Goal: Task Accomplishment & Management: Use online tool/utility

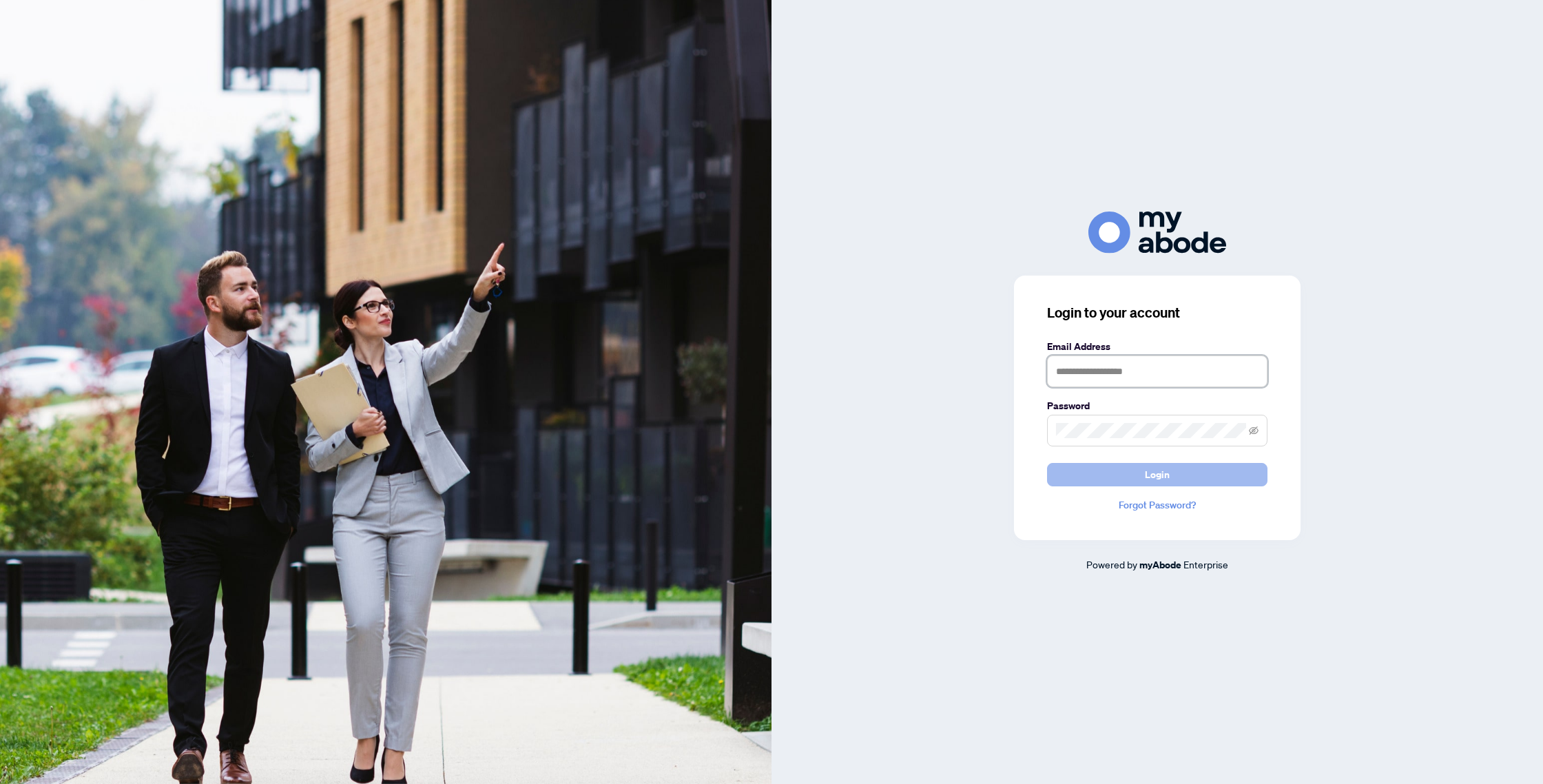
type input "**********"
click at [1134, 476] on button "Login" at bounding box center [1157, 474] width 220 height 23
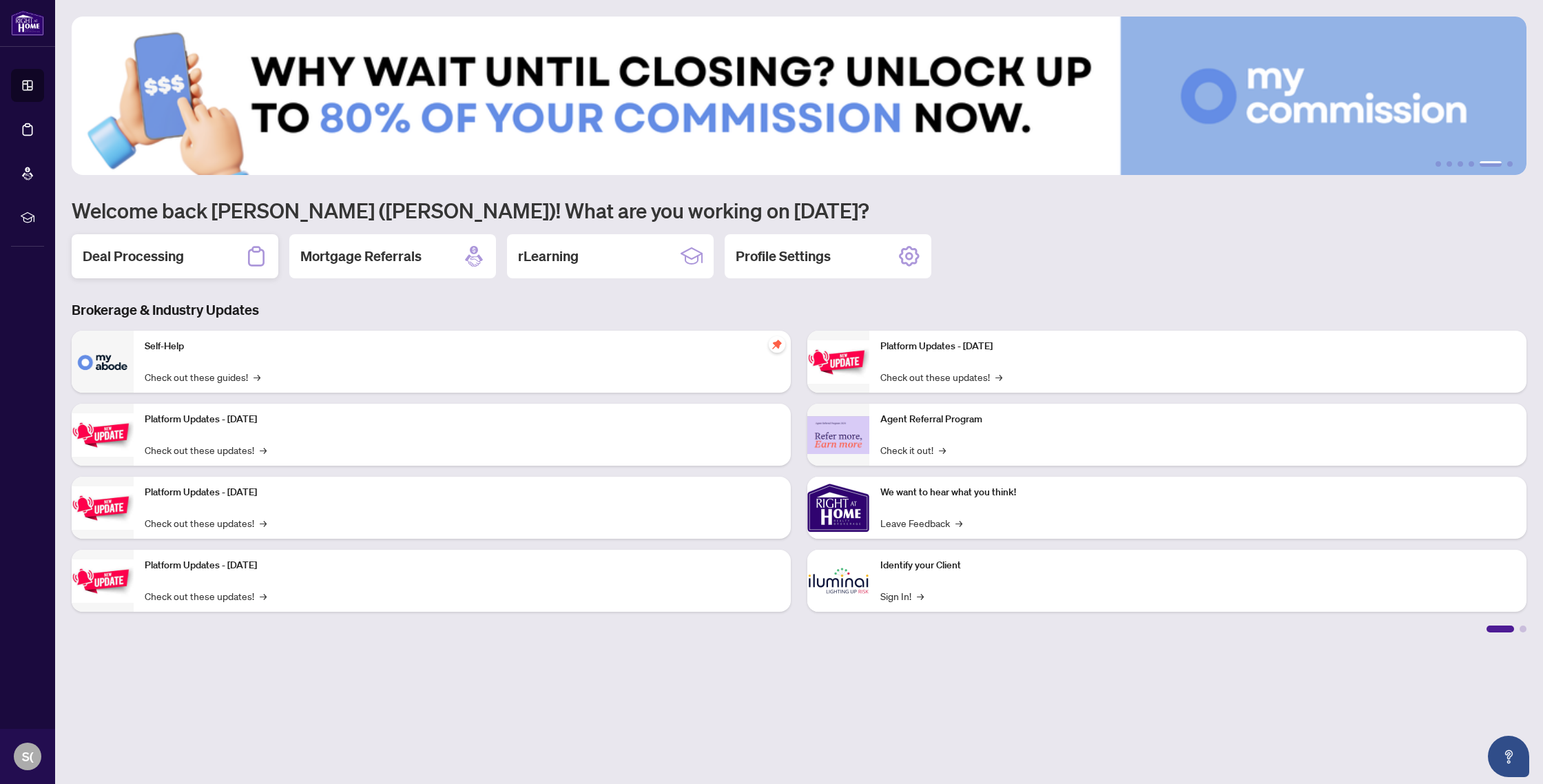
click at [126, 258] on h2 "Deal Processing" at bounding box center [132, 256] width 101 height 19
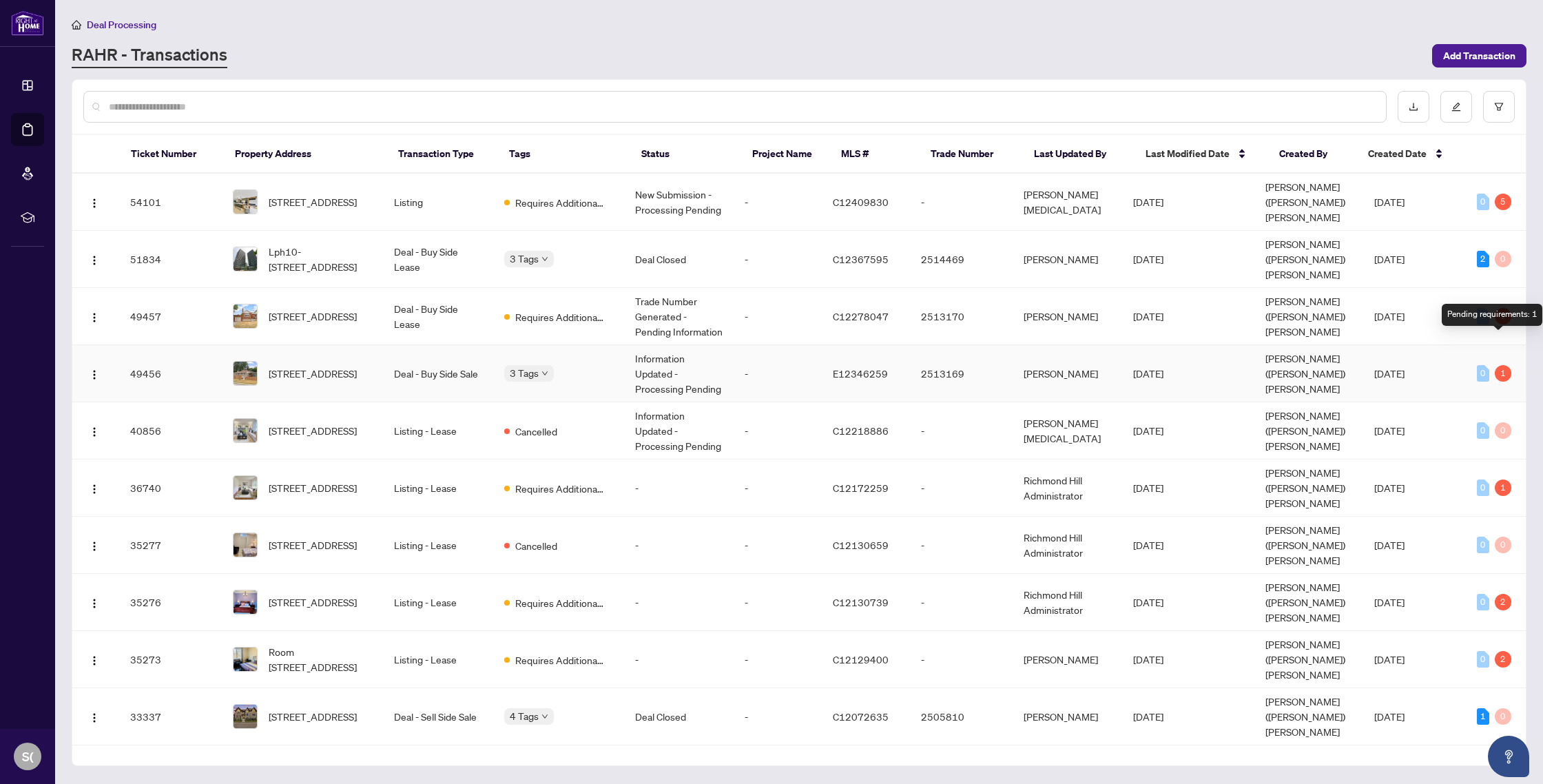
click at [1499, 365] on div "1" at bounding box center [1503, 373] width 16 height 16
click at [297, 366] on span "[STREET_ADDRESS]" at bounding box center [312, 373] width 88 height 15
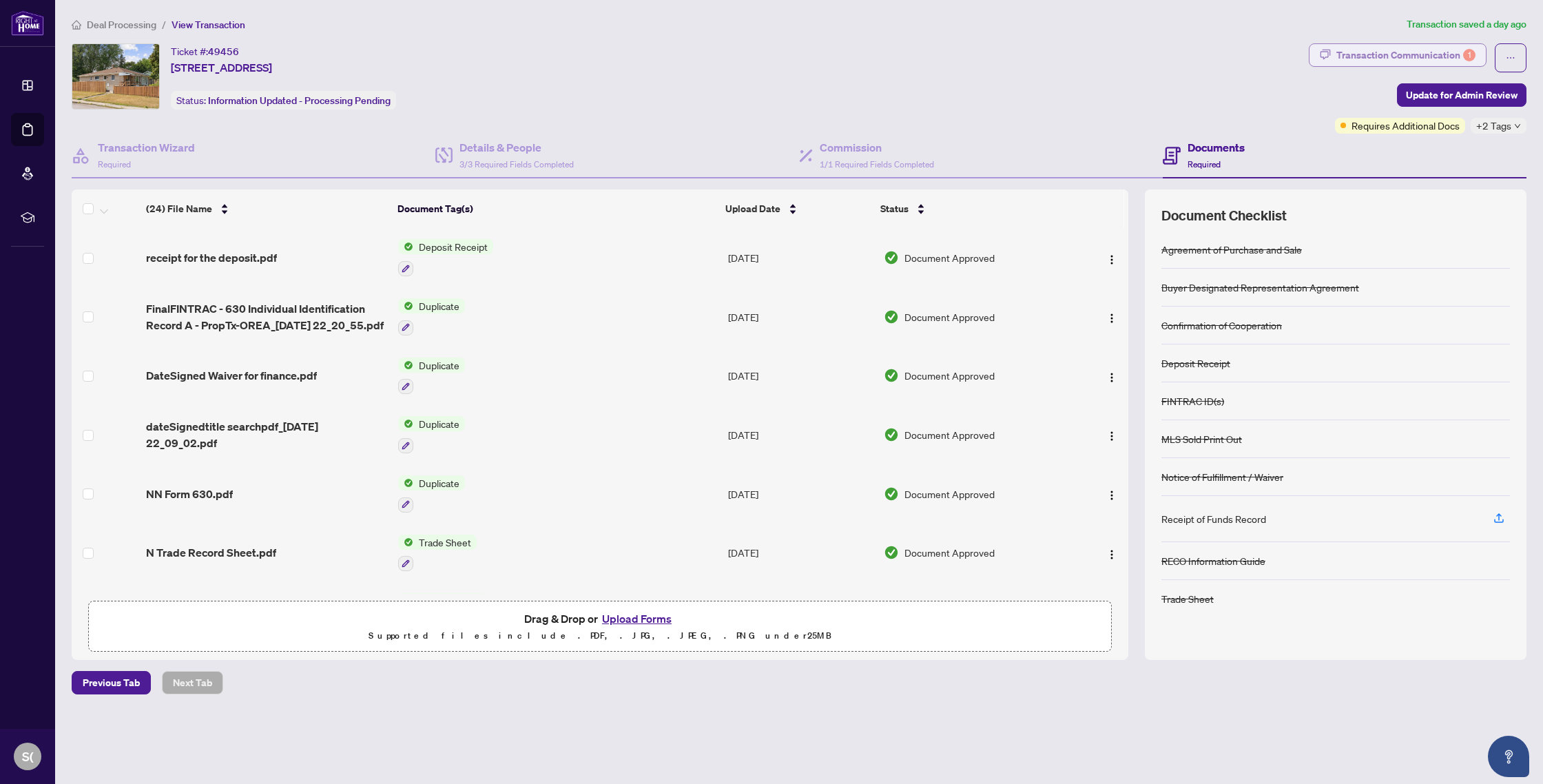
click at [1440, 54] on div "Transaction Communication 1" at bounding box center [1406, 55] width 139 height 22
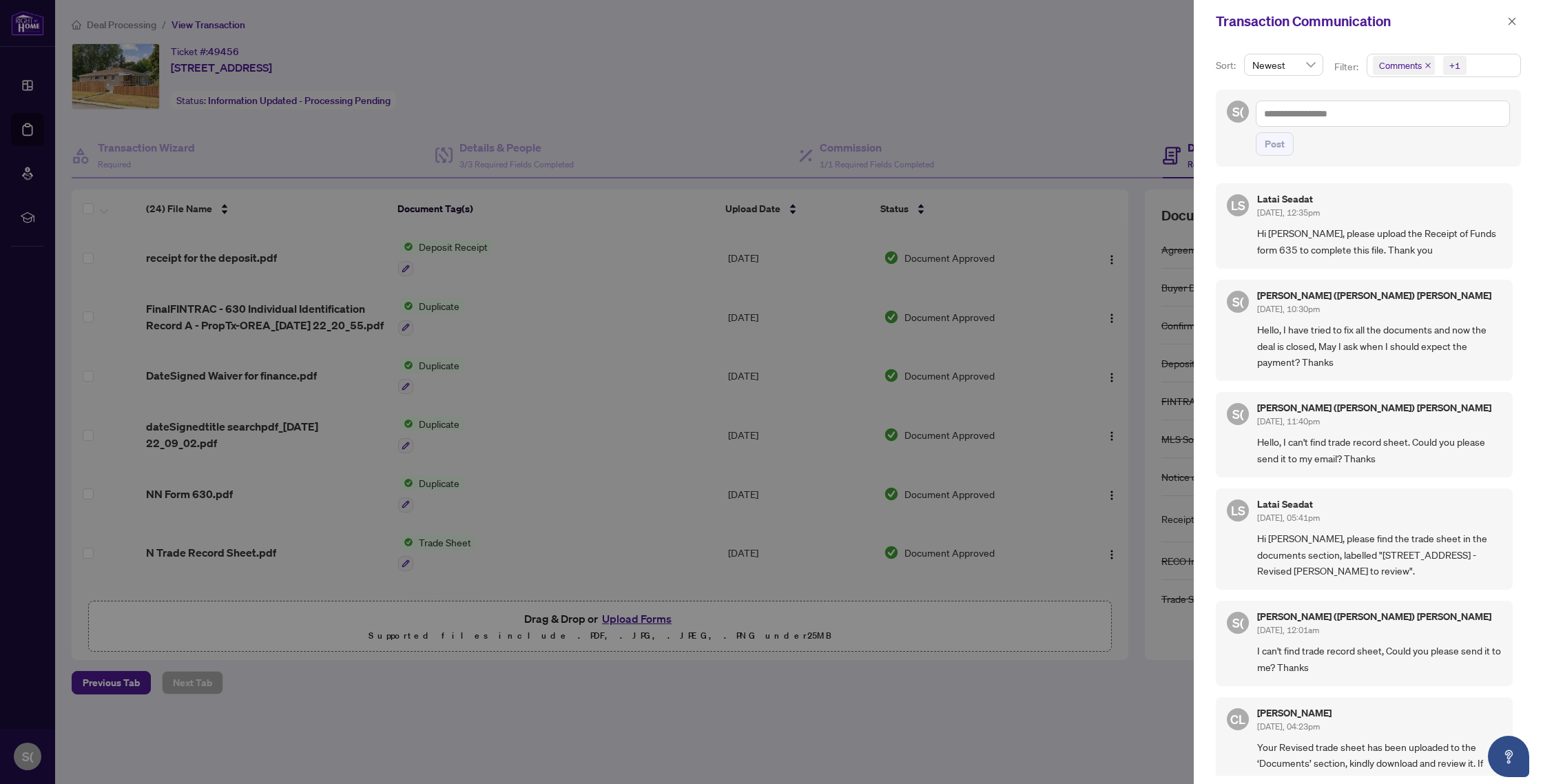
click at [1087, 143] on div at bounding box center [771, 392] width 1543 height 784
click at [1512, 19] on icon "close" at bounding box center [1512, 21] width 10 height 10
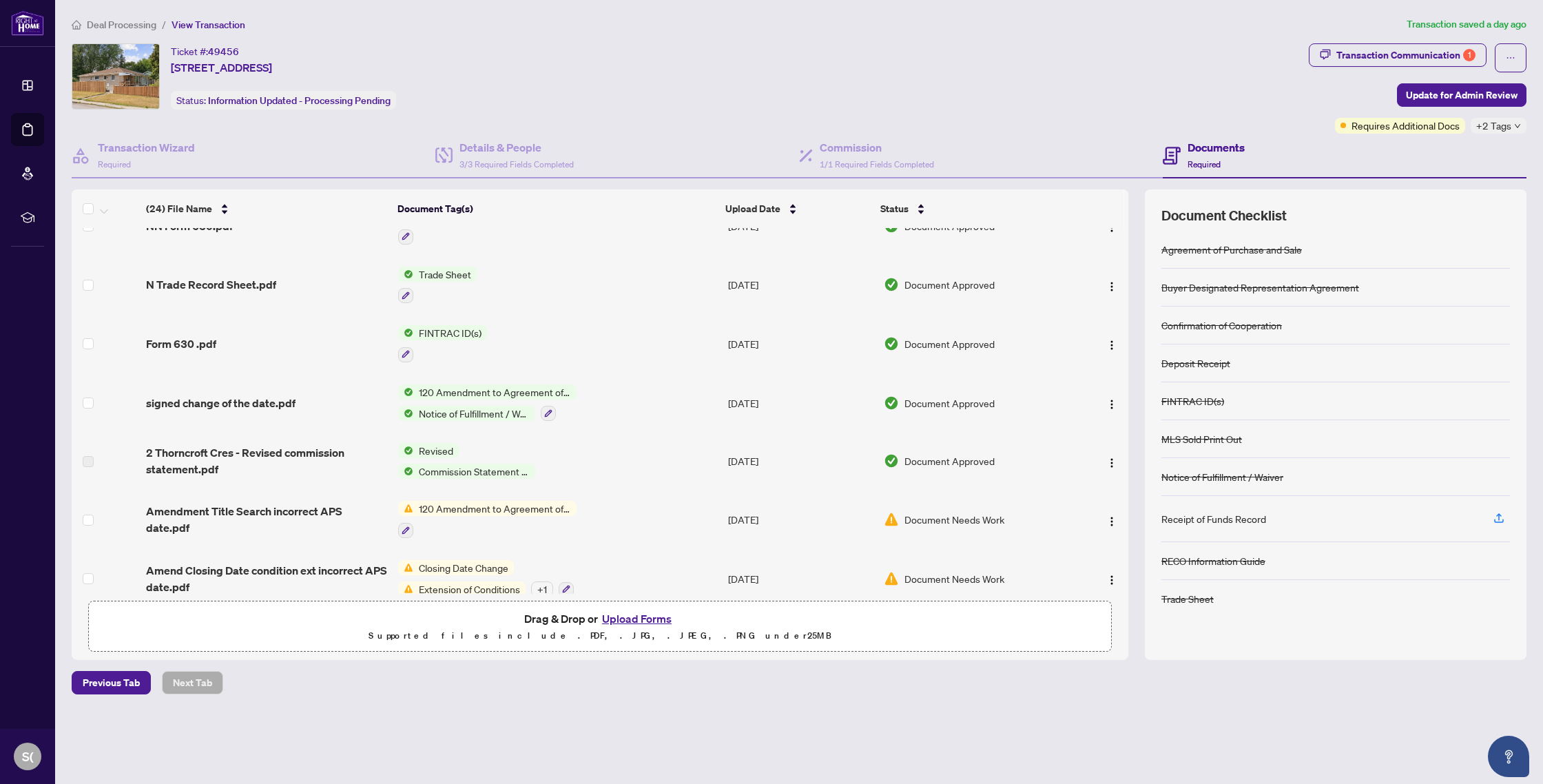
scroll to position [270, 0]
